Goal: Task Accomplishment & Management: Use online tool/utility

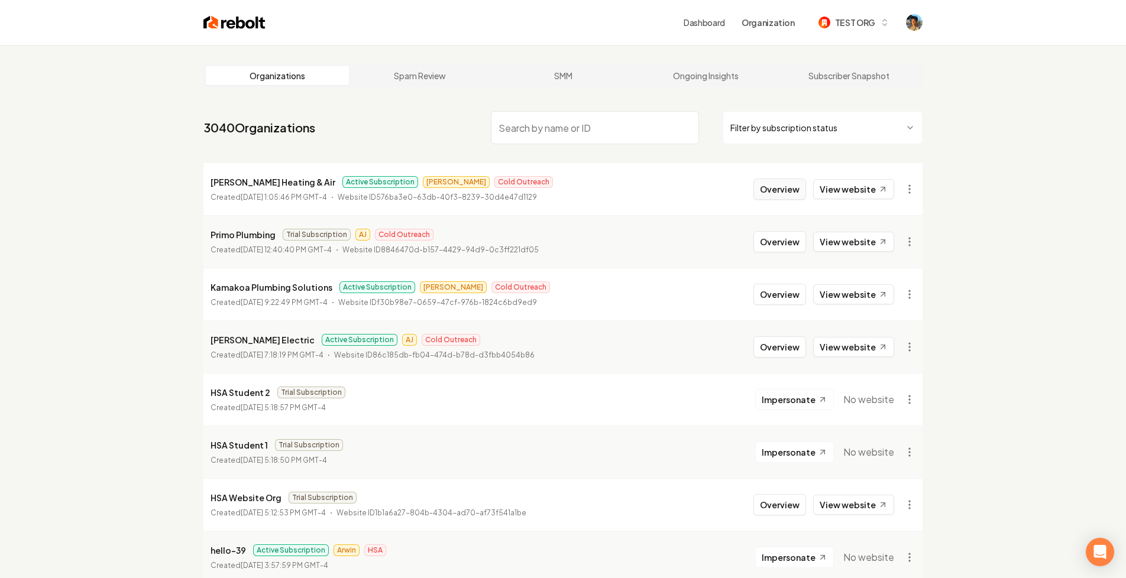
click at [781, 189] on button "Overview" at bounding box center [780, 189] width 53 height 21
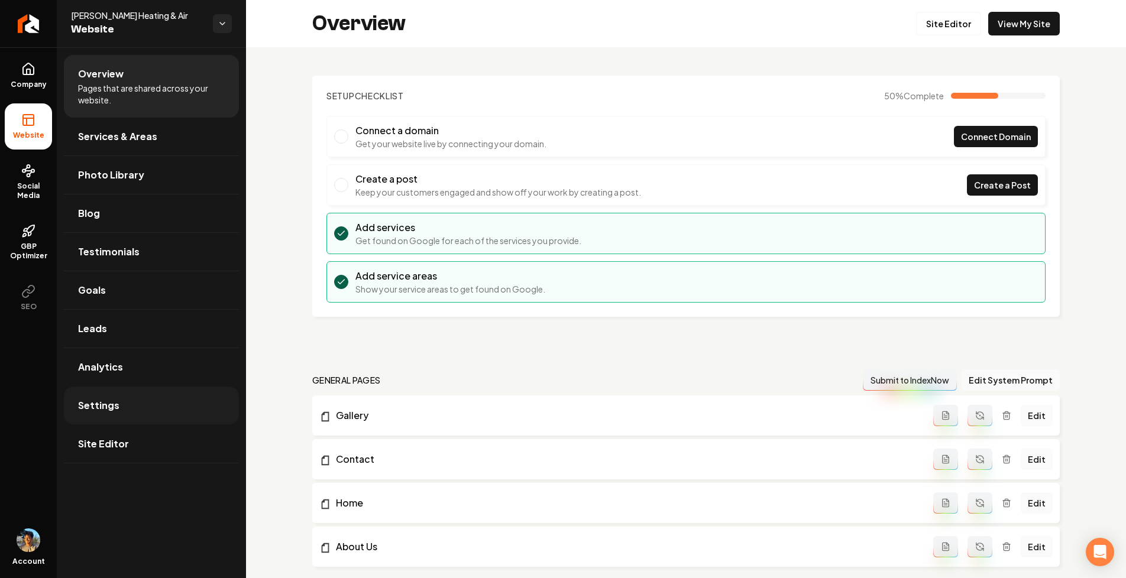
click at [135, 407] on link "Settings" at bounding box center [151, 406] width 175 height 38
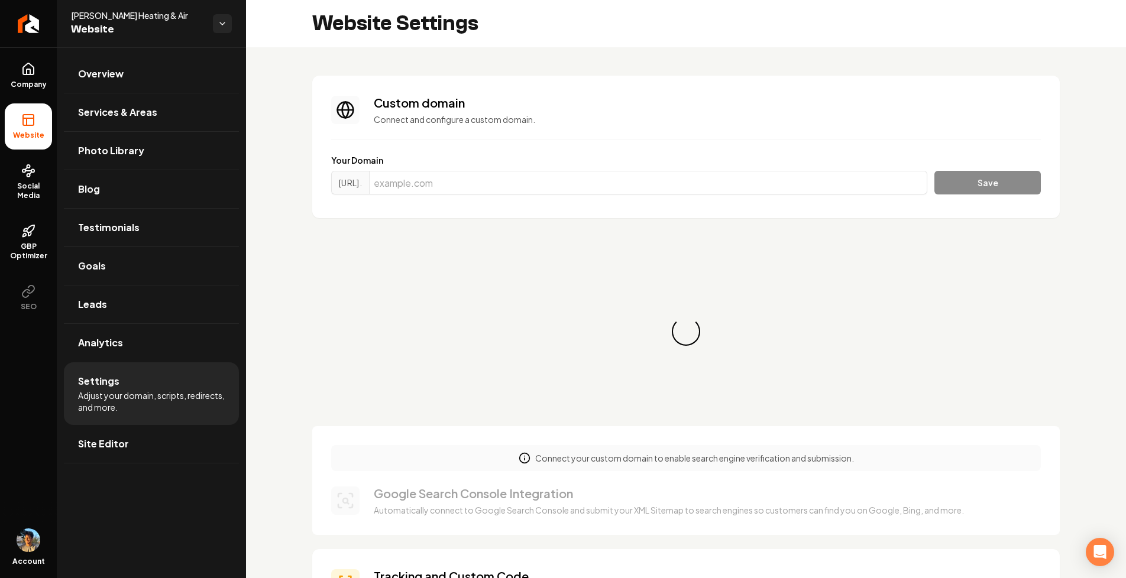
scroll to position [106, 0]
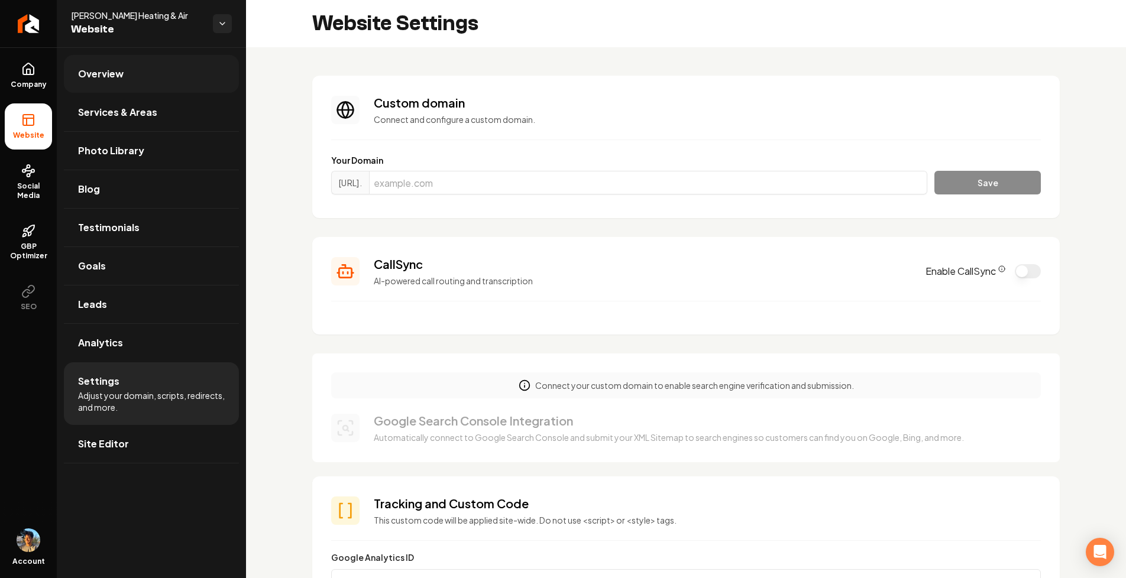
click at [144, 82] on link "Overview" at bounding box center [151, 74] width 175 height 38
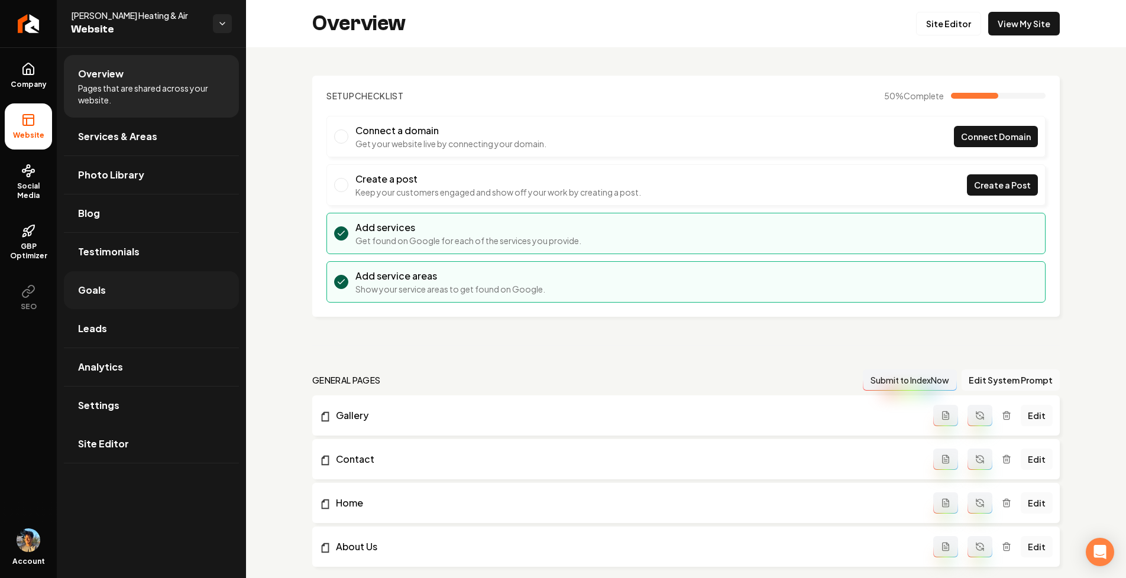
click at [138, 283] on link "Goals" at bounding box center [151, 290] width 175 height 38
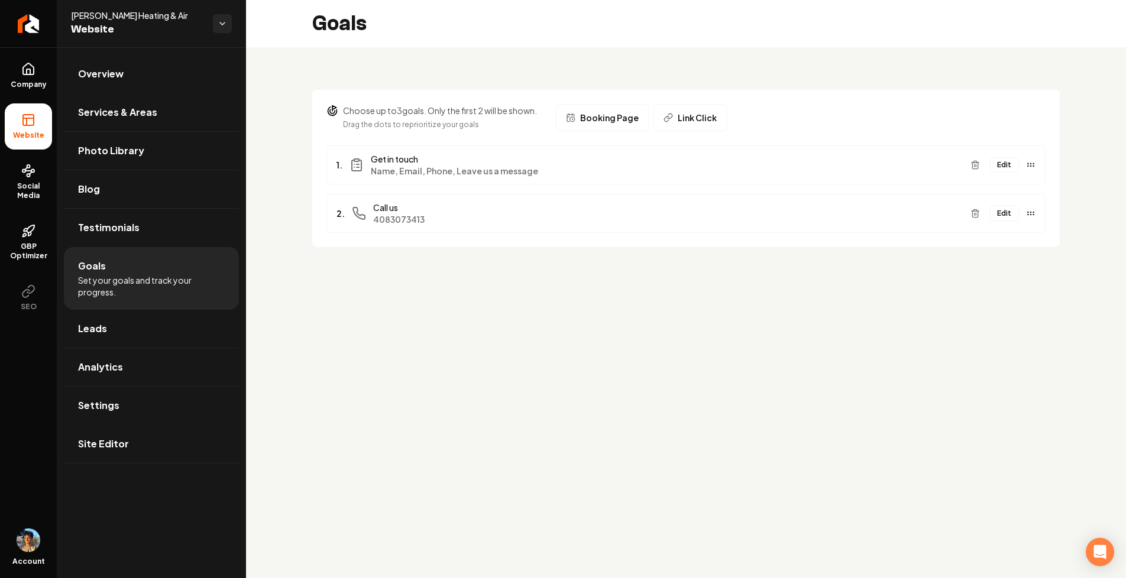
click at [639, 121] on button "Booking Page" at bounding box center [602, 117] width 93 height 27
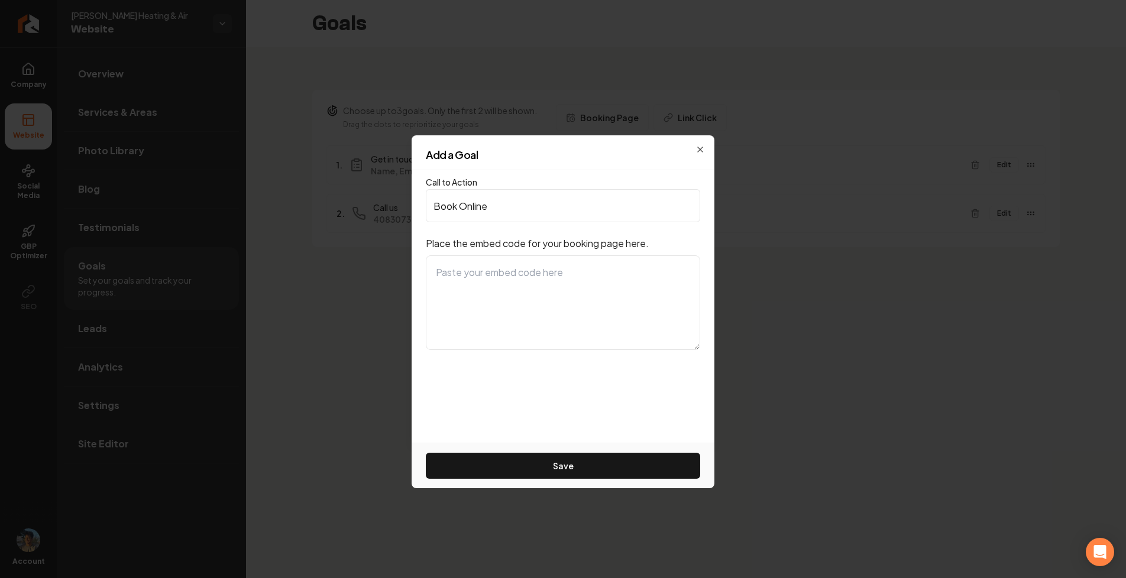
click at [508, 282] on textarea at bounding box center [563, 303] width 274 height 95
click at [480, 246] on p "Place the embed code for your booking page here." at bounding box center [563, 244] width 274 height 14
drag, startPoint x: 425, startPoint y: 244, endPoint x: 657, endPoint y: 239, distance: 231.9
click at [657, 239] on div "Call to Action Book Online Place the embed code for your booking page here. Save" at bounding box center [563, 306] width 303 height 273
copy p "Place the embed code for your booking page here."
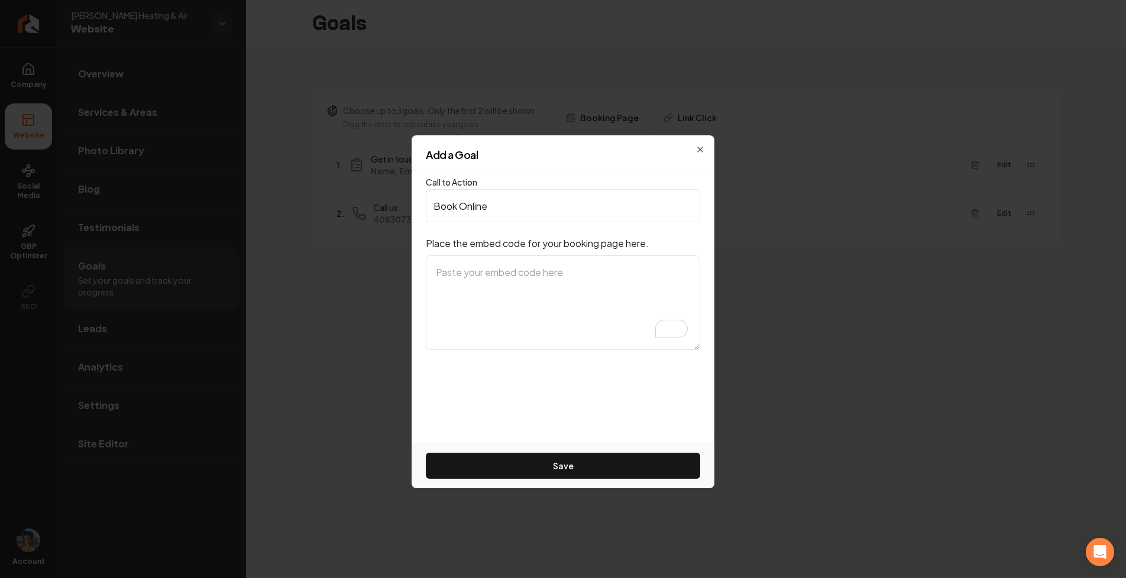
click at [696, 144] on div "Add a Goal Call to Action Book Online Place the embed code for your booking pag…" at bounding box center [563, 289] width 303 height 308
click at [702, 150] on div "Add a Goal" at bounding box center [563, 160] width 303 height 21
click at [699, 150] on h2 "Add a Goal" at bounding box center [563, 155] width 274 height 11
drag, startPoint x: 425, startPoint y: 242, endPoint x: 659, endPoint y: 243, distance: 233.6
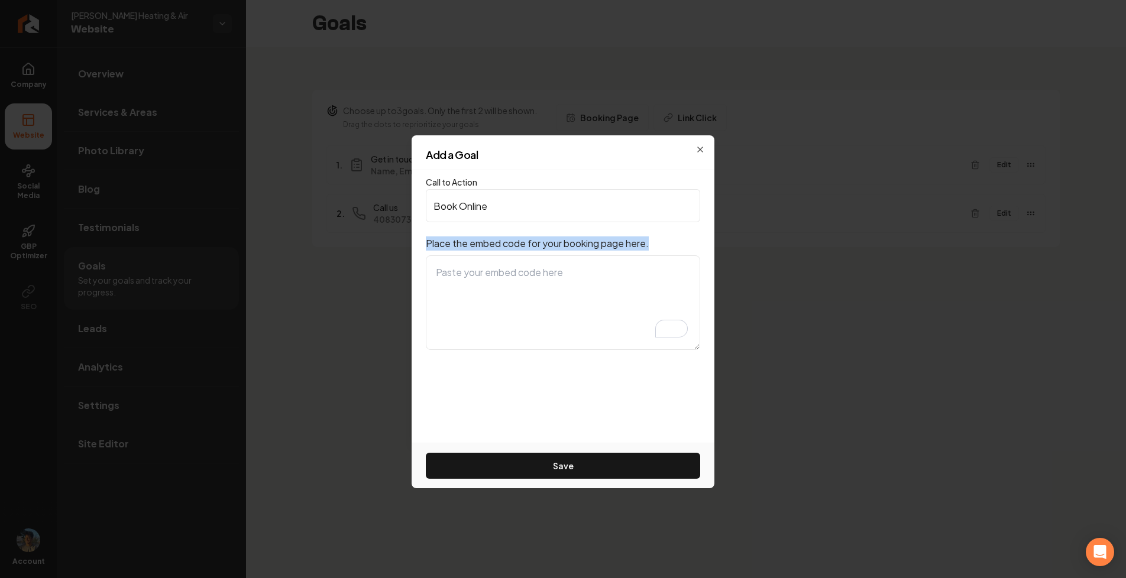
click at [659, 243] on p "Place the embed code for your booking page here." at bounding box center [563, 244] width 274 height 14
copy p "Place the embed code for your booking page here."
click at [702, 150] on div "Add a Goal" at bounding box center [563, 160] width 303 height 21
click at [701, 150] on div "Add a Goal" at bounding box center [563, 160] width 303 height 21
click at [703, 147] on icon "button" at bounding box center [700, 149] width 5 height 5
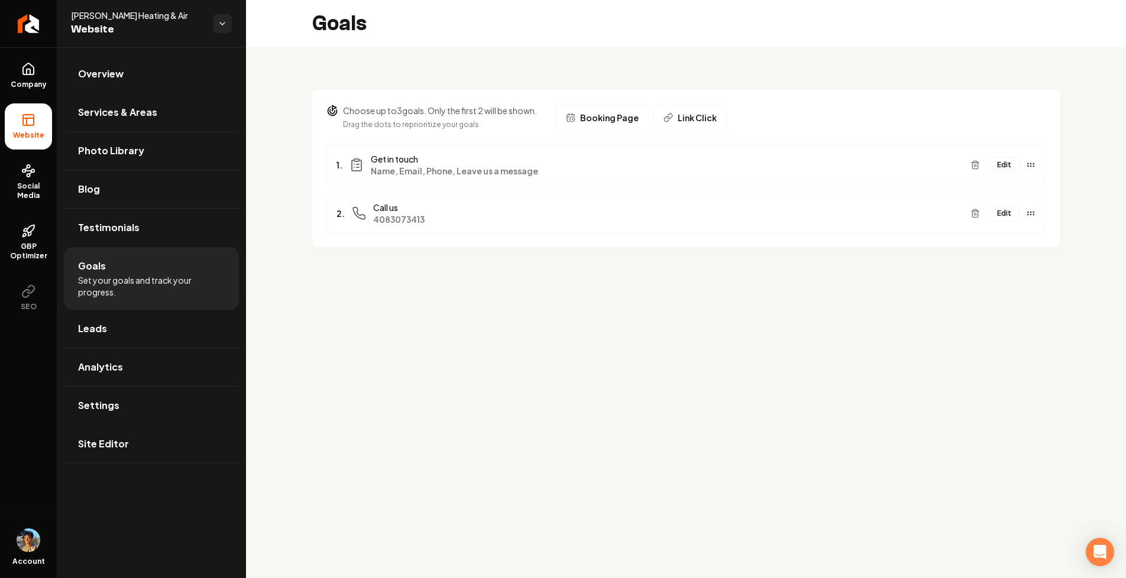
click at [745, 337] on main "Goals Choose up to 3 goals. Only the first 2 will be shown. Drag the dots to re…" at bounding box center [686, 289] width 880 height 578
